Goal: Information Seeking & Learning: Learn about a topic

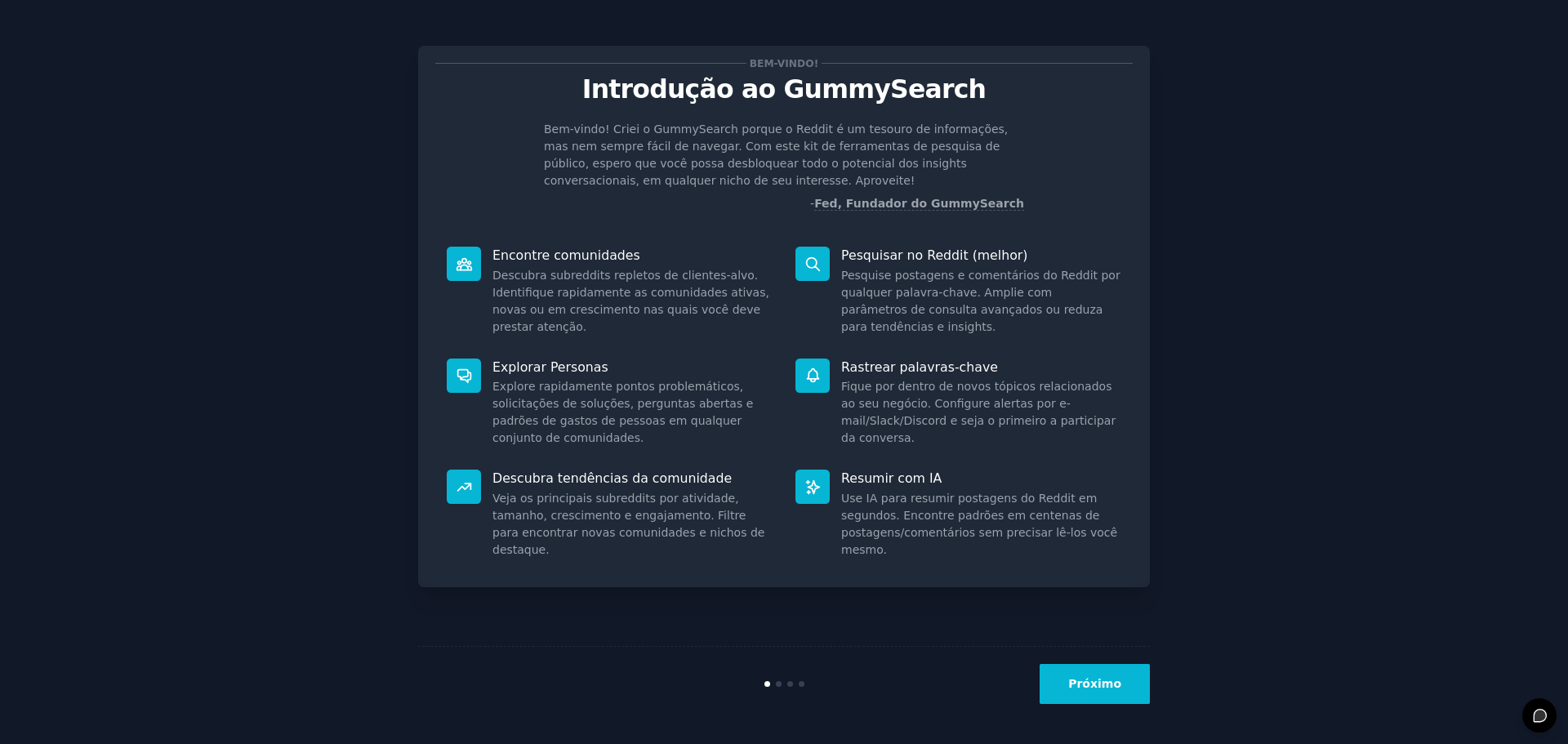
click at [1075, 684] on button "Próximo" at bounding box center [1094, 683] width 110 height 40
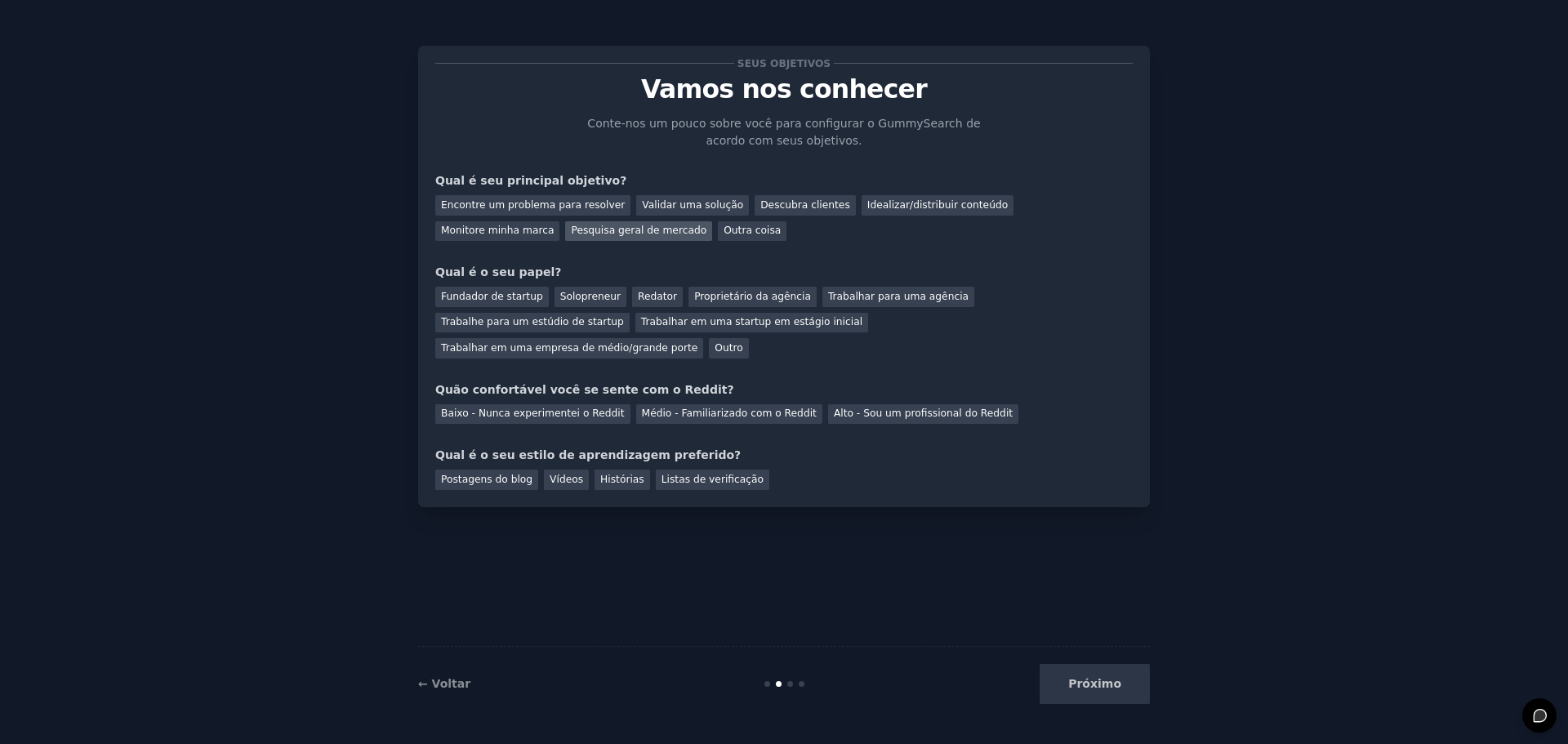
click at [571, 230] on font "Pesquisa geral de mercado" at bounding box center [639, 229] width 136 height 11
click at [551, 210] on font "Encontre um problema para resolver" at bounding box center [533, 204] width 184 height 11
click at [571, 233] on font "Pesquisa geral de mercado" at bounding box center [639, 229] width 136 height 11
click at [743, 342] on font "Outro" at bounding box center [728, 347] width 28 height 11
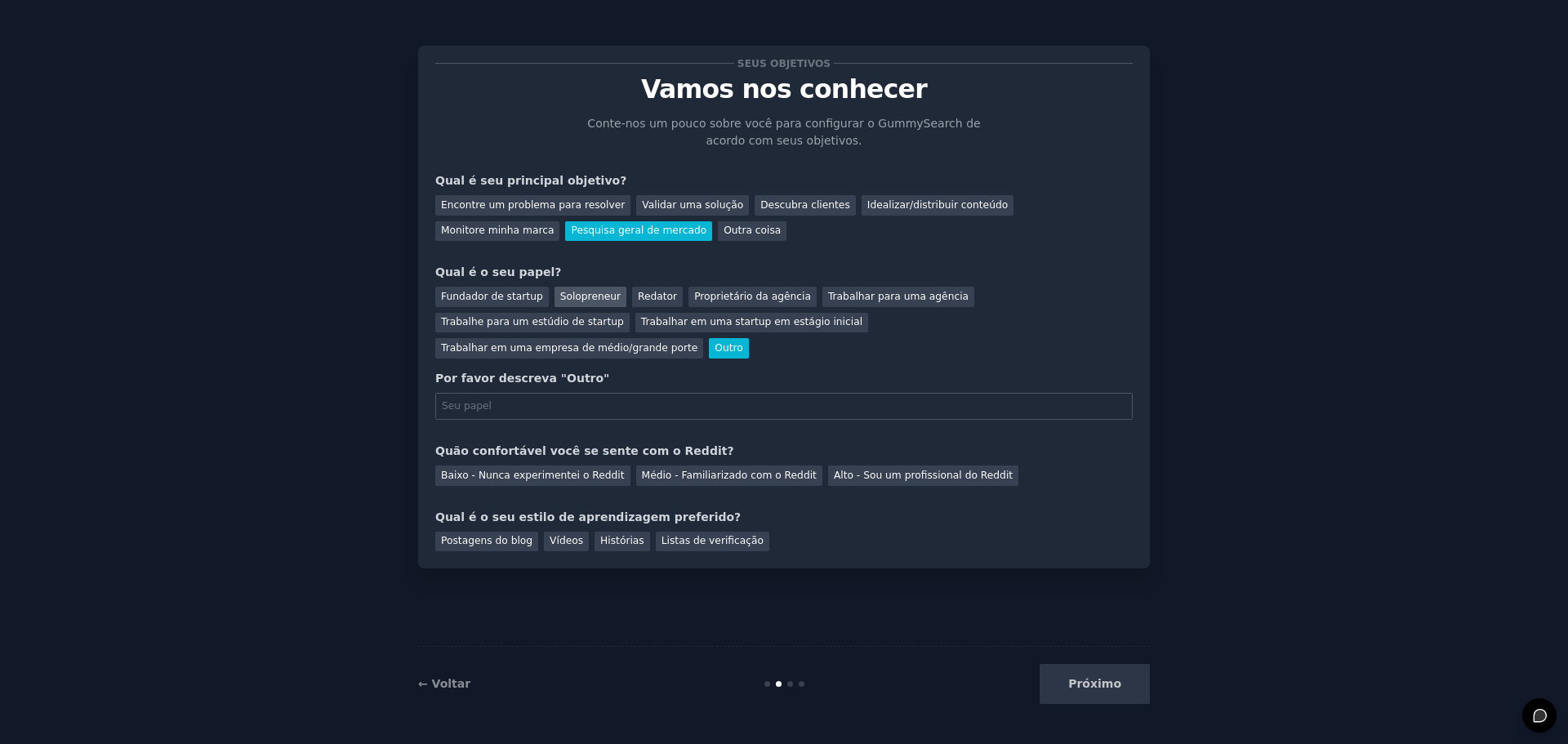
click at [584, 304] on div "Solopreneur" at bounding box center [591, 296] width 72 height 21
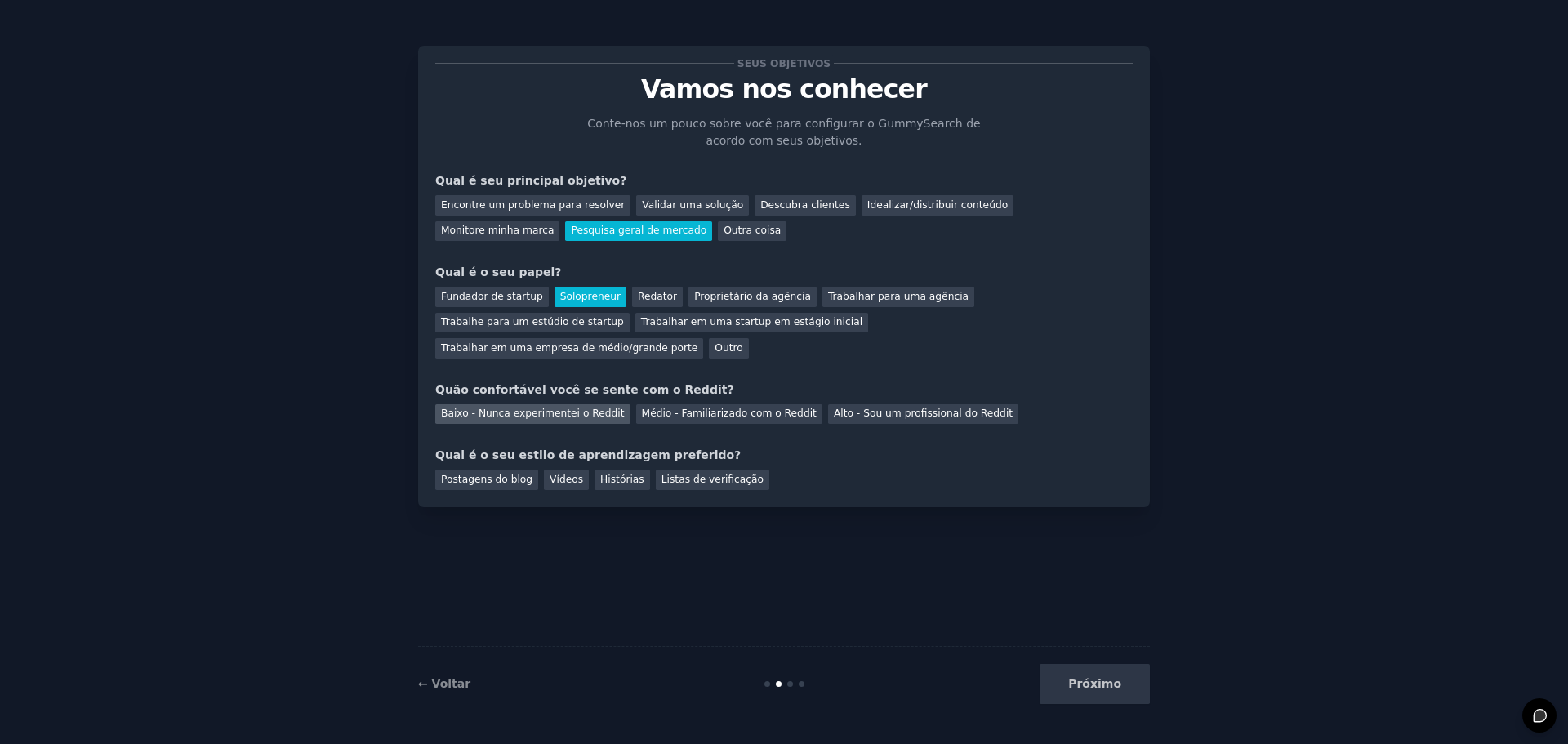
click at [567, 407] on font "Baixo - Nunca experimentei o Reddit" at bounding box center [533, 412] width 184 height 11
click at [670, 473] on font "Listas de verificação" at bounding box center [713, 479] width 102 height 11
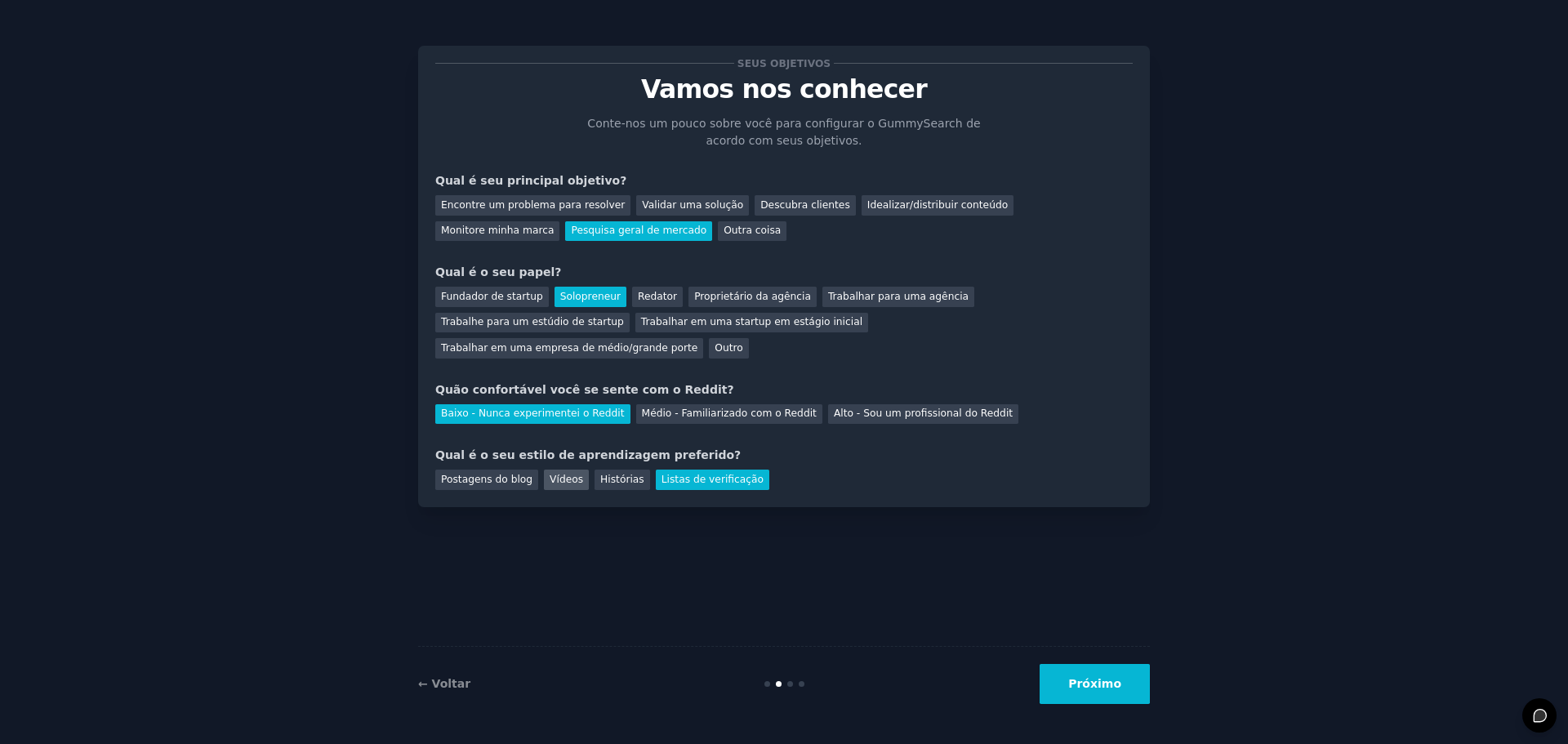
click at [565, 473] on font "Vídeos" at bounding box center [566, 479] width 34 height 11
click at [1085, 683] on font "Próximo" at bounding box center [1095, 683] width 53 height 13
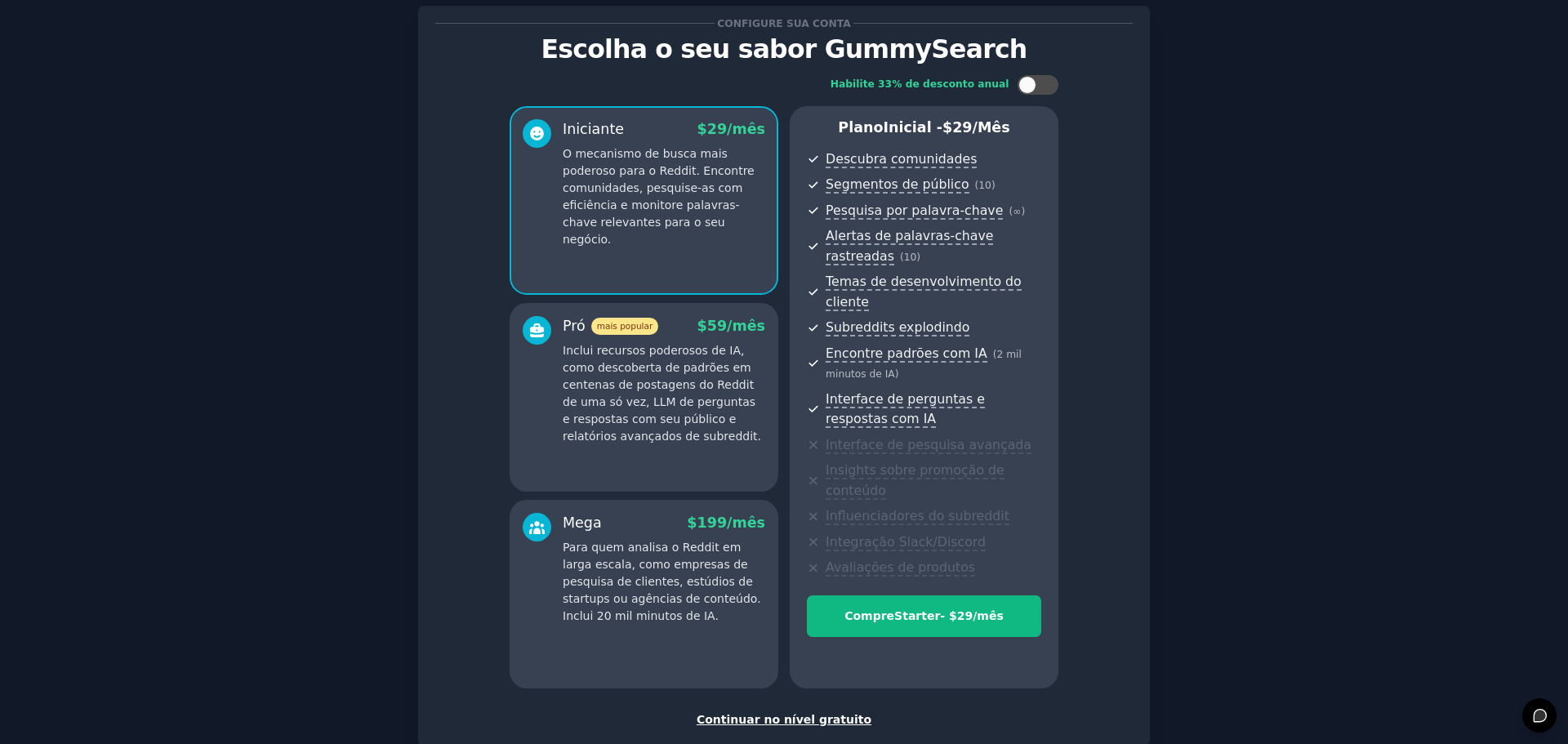
scroll to position [119, 0]
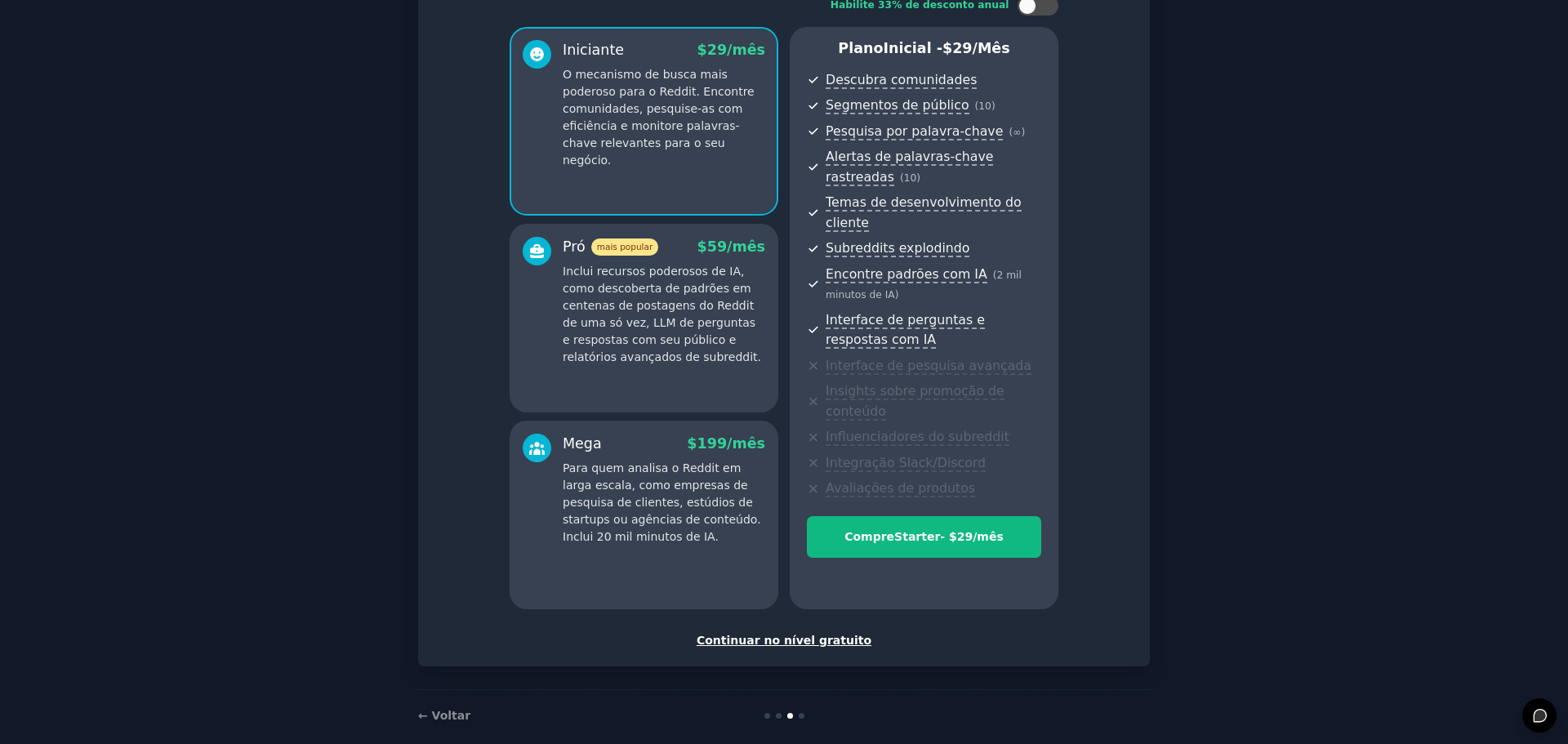
click at [807, 633] on font "Continuar no nível gratuito" at bounding box center [783, 639] width 175 height 13
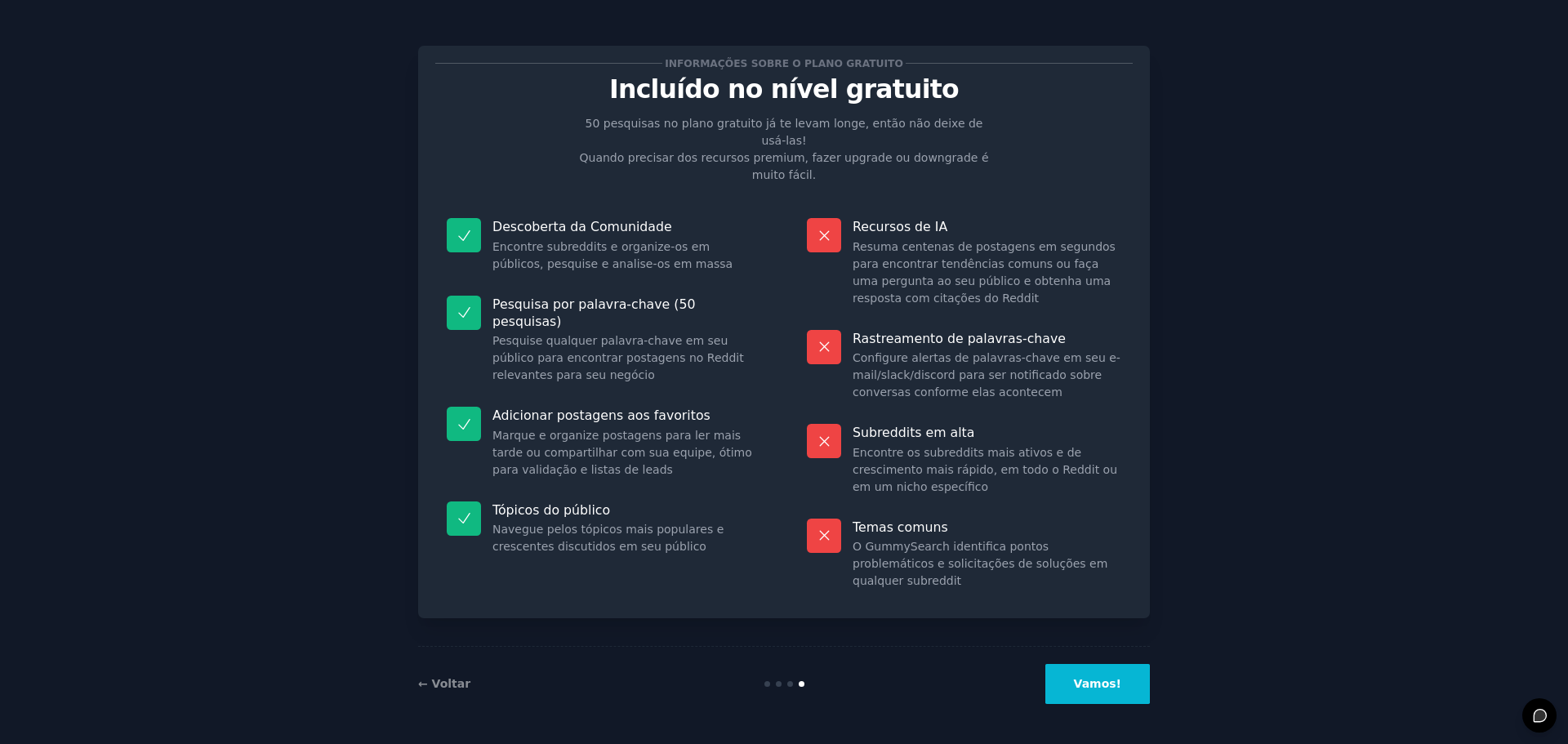
click at [1110, 694] on button "Vamos!" at bounding box center [1098, 683] width 105 height 40
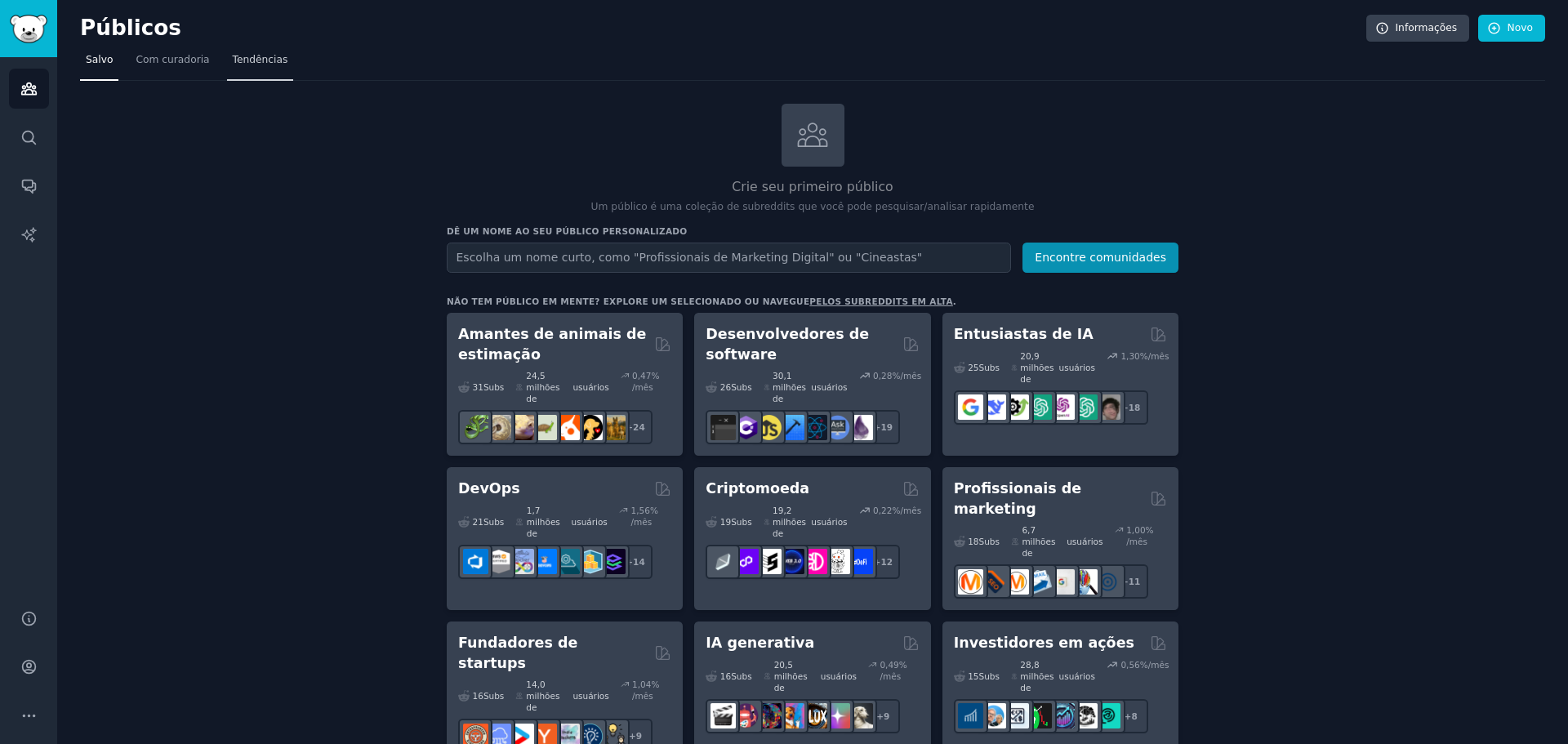
click at [267, 64] on font "Tendências" at bounding box center [260, 59] width 56 height 11
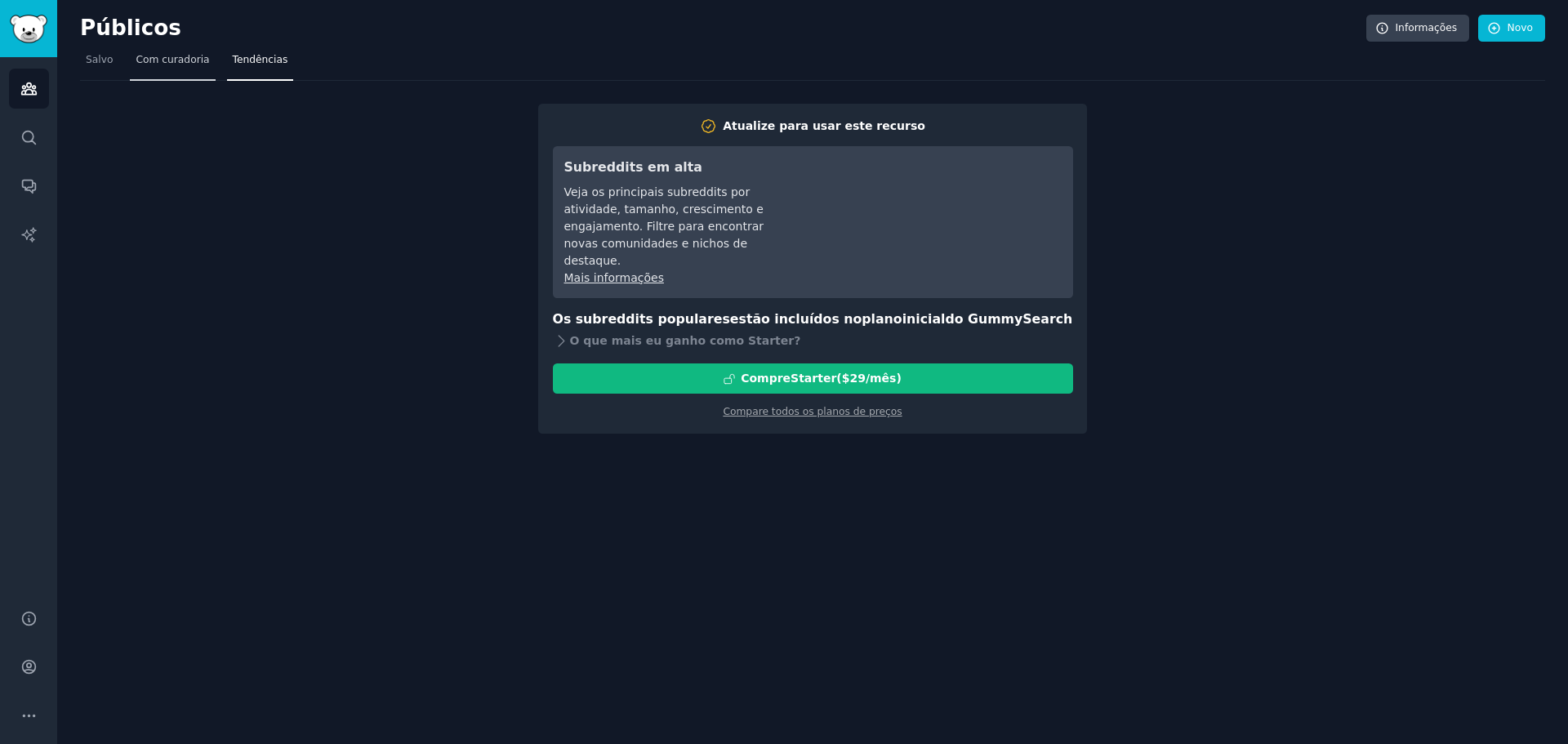
click at [173, 61] on font "Com curadoria" at bounding box center [173, 59] width 74 height 11
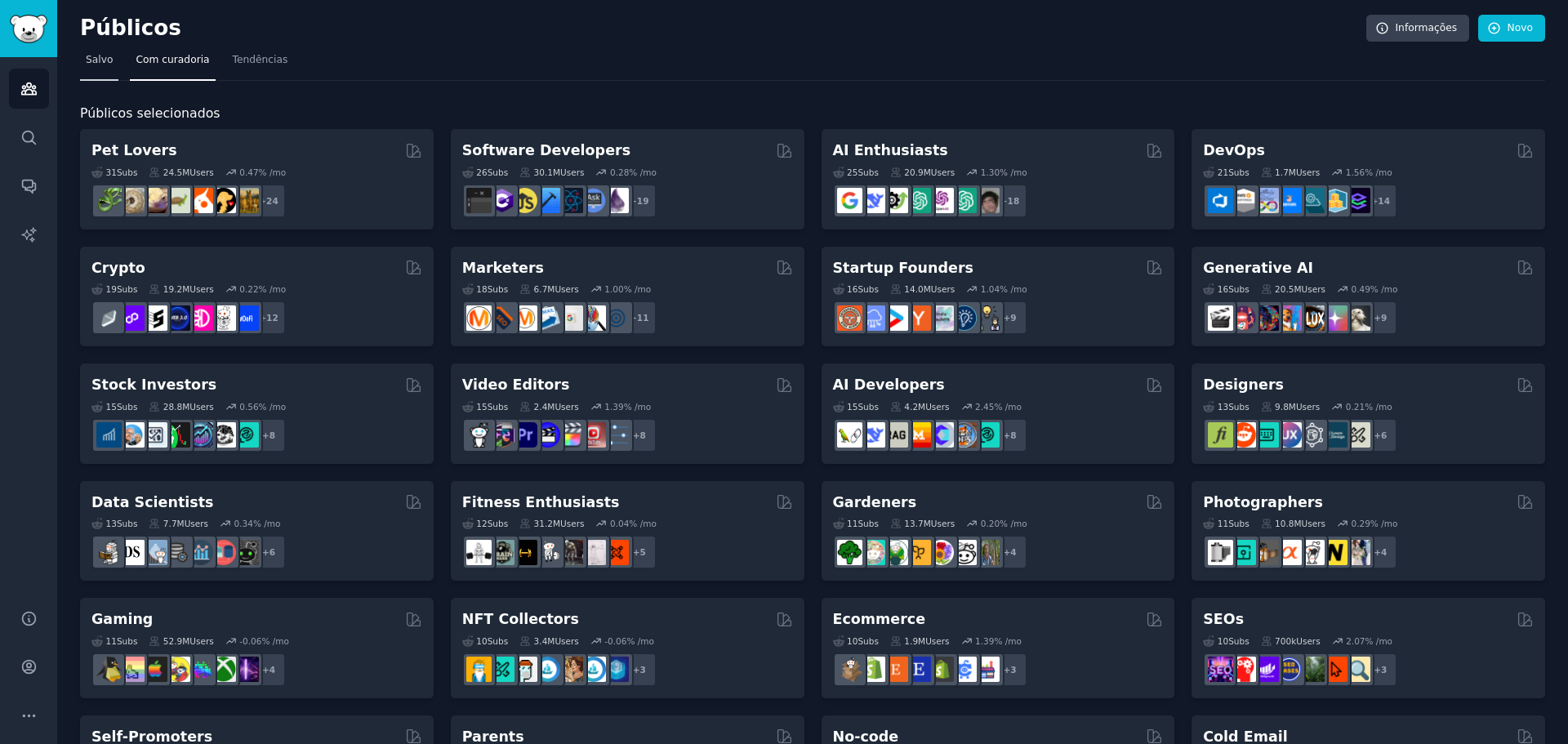
click at [101, 61] on font "Salvo" at bounding box center [99, 59] width 27 height 11
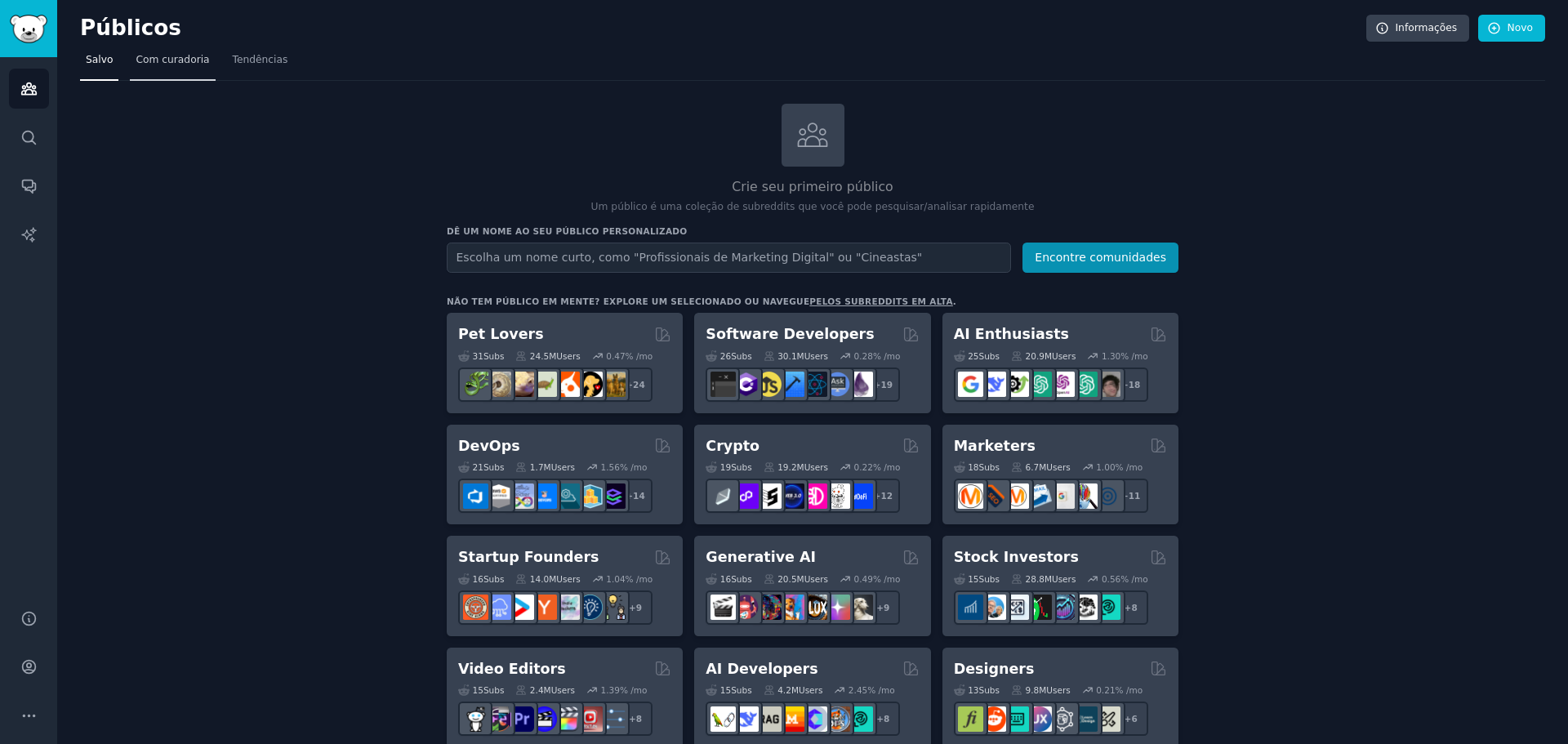
click at [181, 58] on font "Com curadoria" at bounding box center [173, 59] width 74 height 11
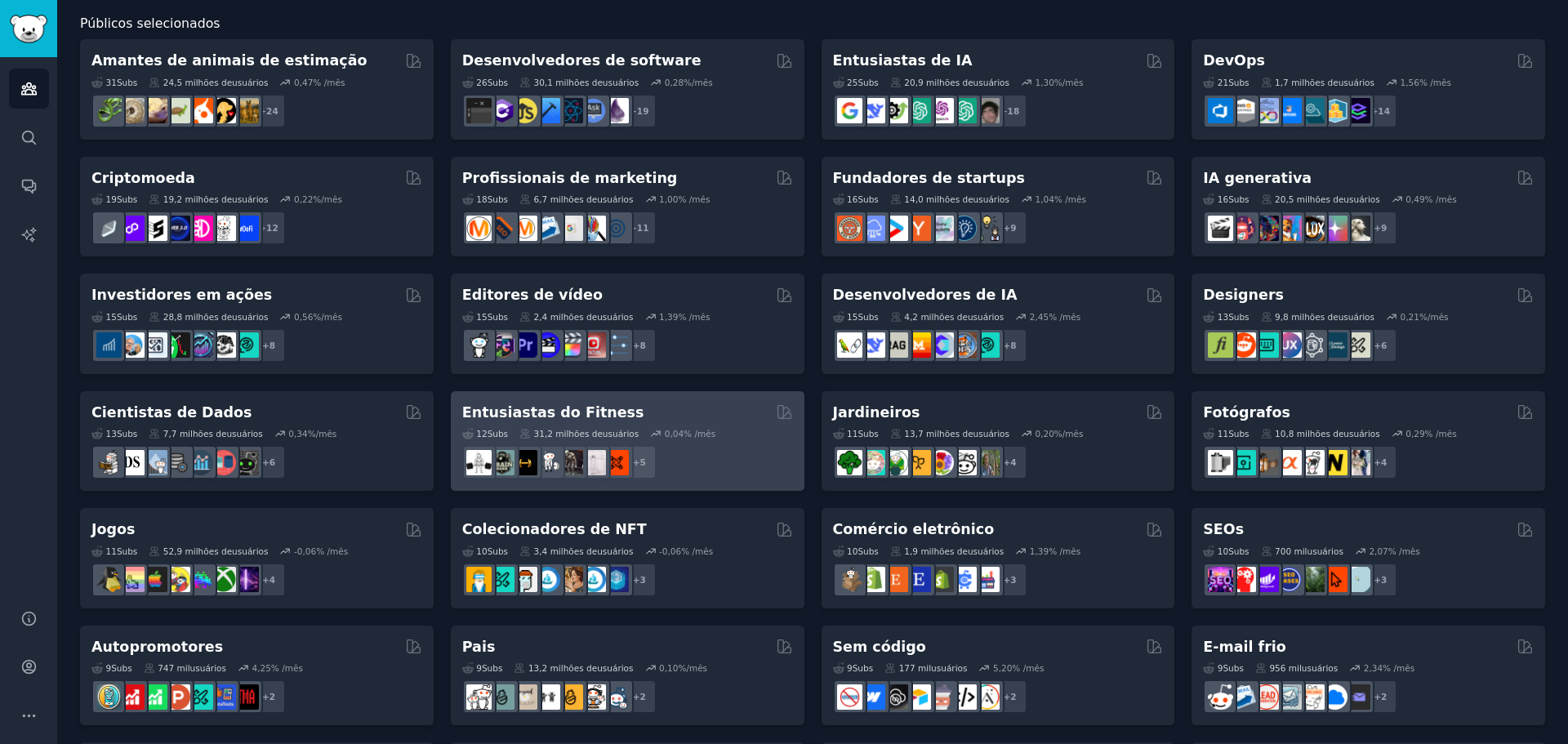
scroll to position [563, 0]
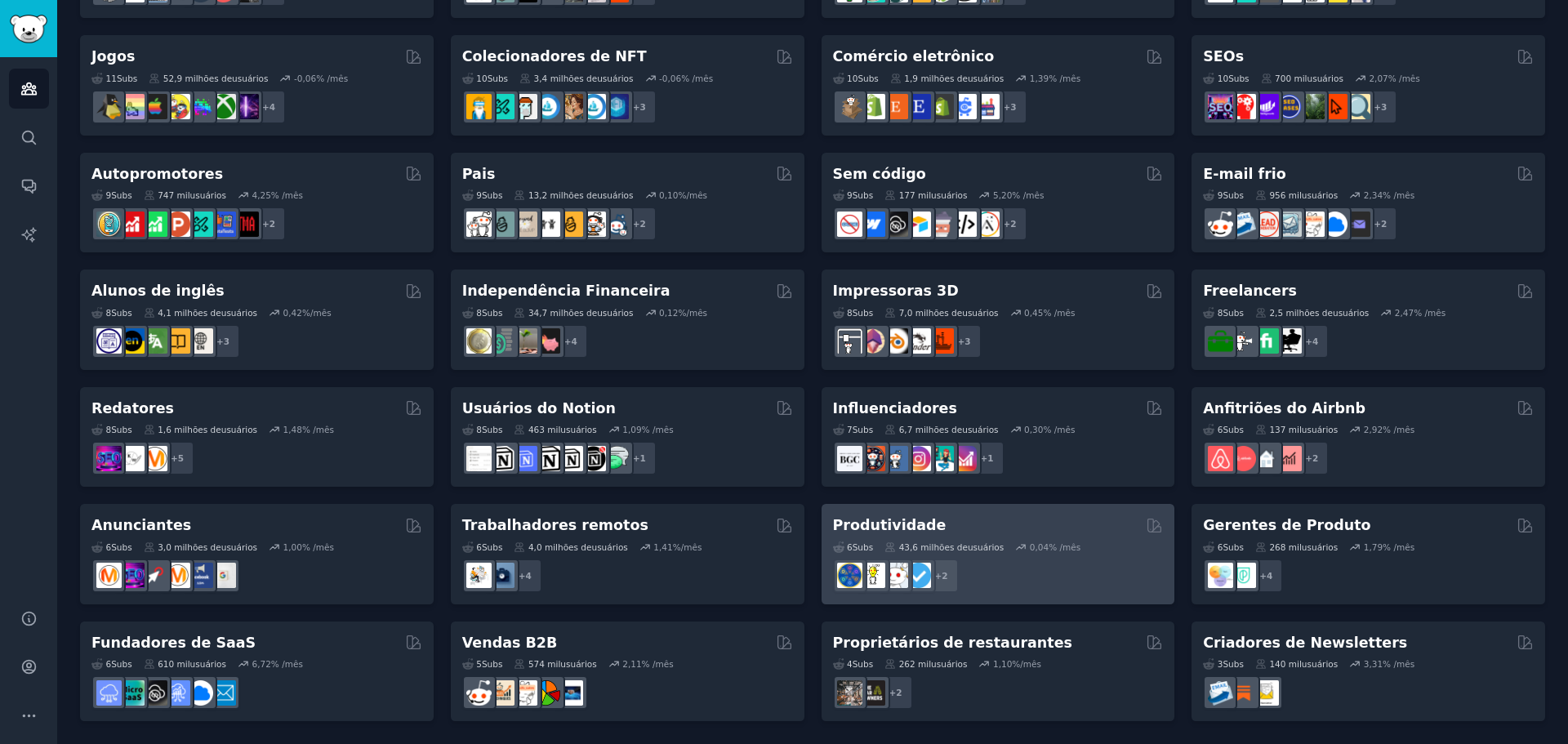
drag, startPoint x: 891, startPoint y: 528, endPoint x: 1020, endPoint y: 576, distance: 137.6
drag, startPoint x: 1020, startPoint y: 576, endPoint x: 904, endPoint y: 528, distance: 125.5
click at [904, 528] on font "Produtividade" at bounding box center [890, 524] width 113 height 16
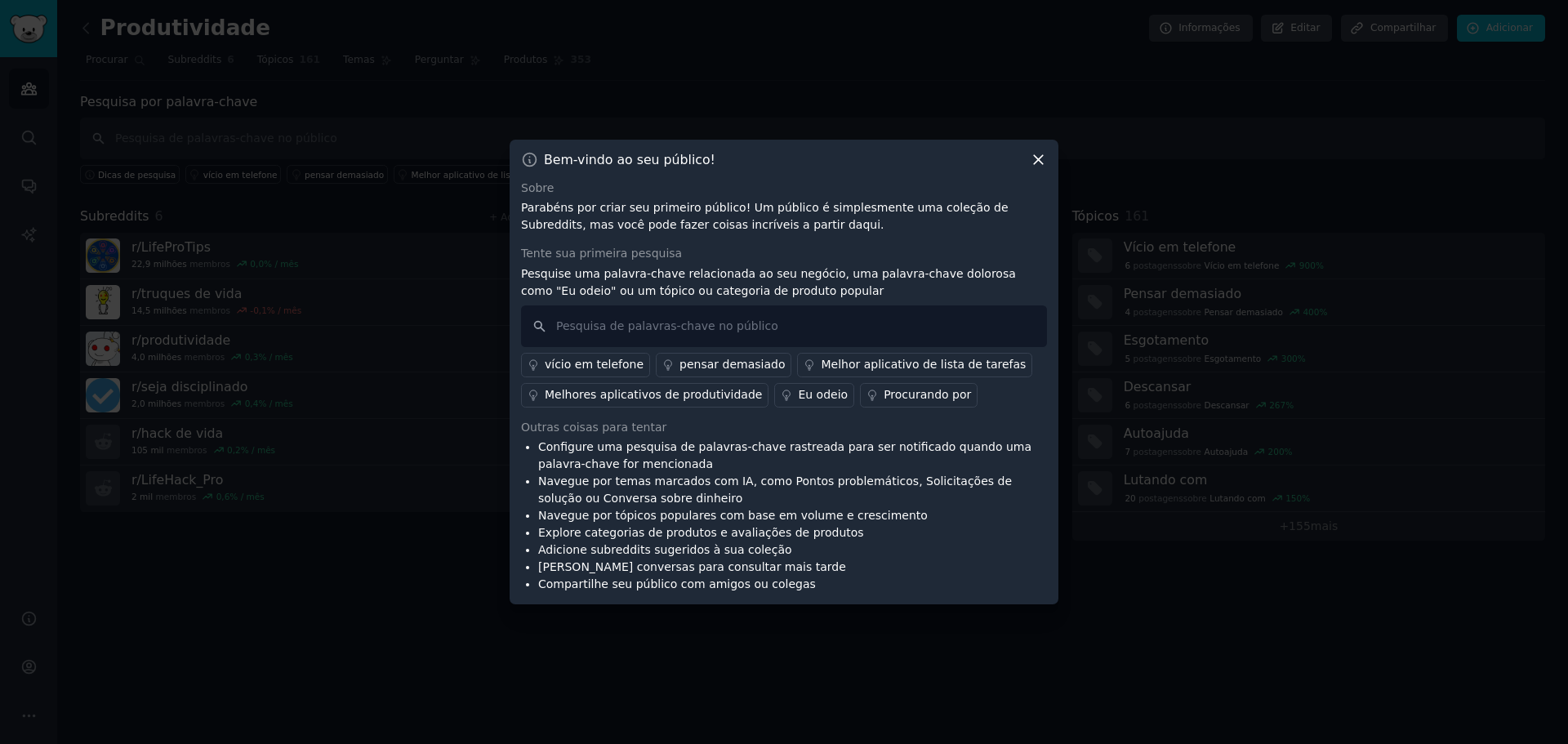
click at [1044, 156] on icon at bounding box center [1038, 160] width 17 height 17
